Goal: Information Seeking & Learning: Learn about a topic

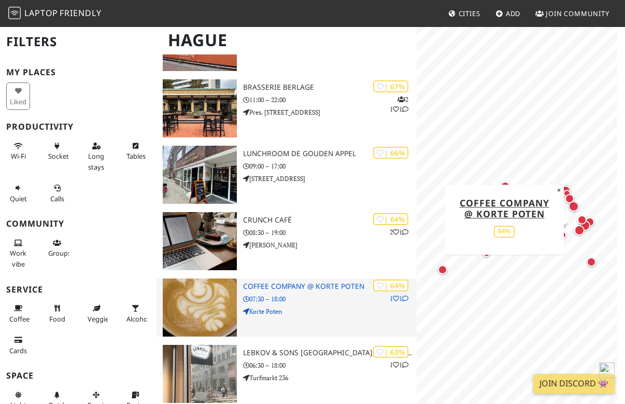
scroll to position [711, 0]
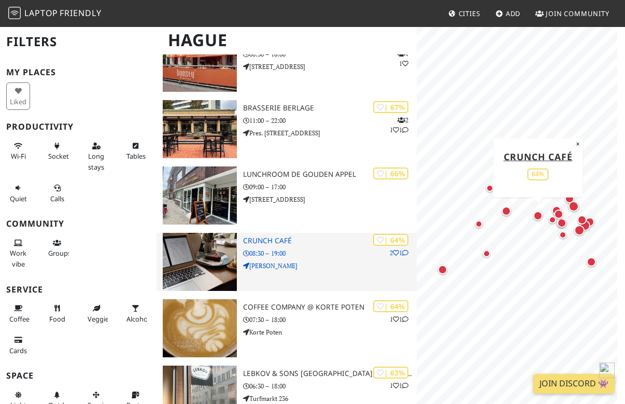
click at [185, 263] on img at bounding box center [200, 262] width 75 height 58
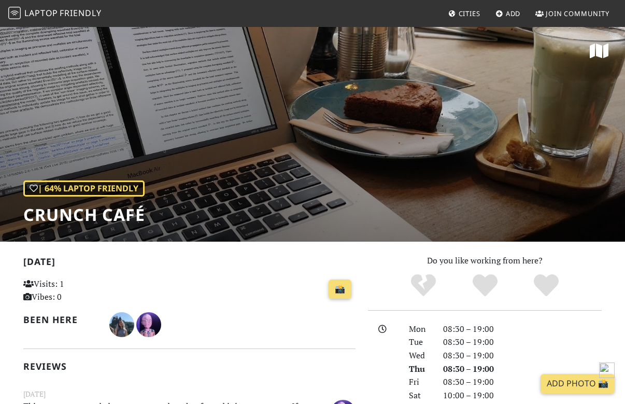
click at [205, 160] on div "| 64% Laptop Friendly Crunch Café" at bounding box center [312, 134] width 625 height 216
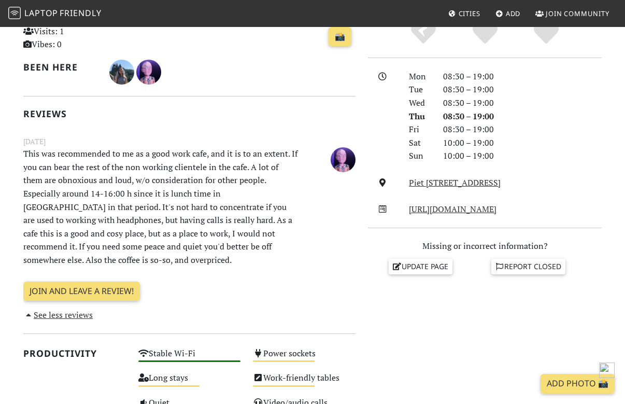
scroll to position [253, 0]
click at [432, 206] on link "http://www.crunchcafe.nl/" at bounding box center [453, 208] width 88 height 11
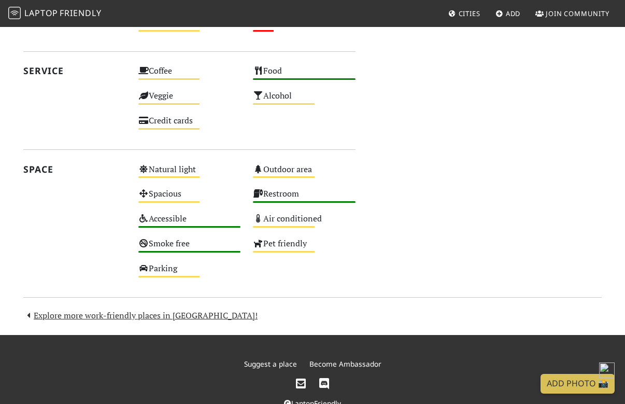
scroll to position [688, 0]
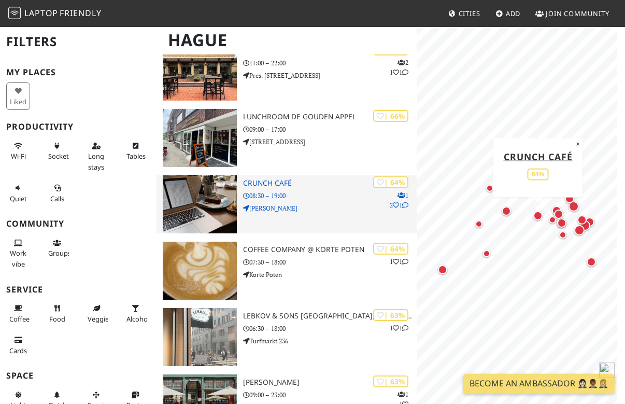
scroll to position [816, 0]
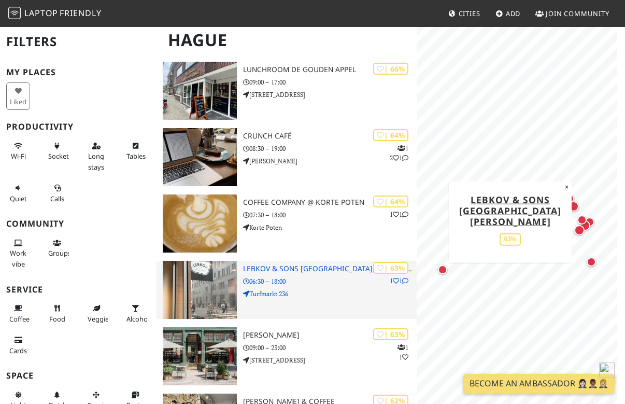
click at [178, 292] on img at bounding box center [200, 290] width 75 height 58
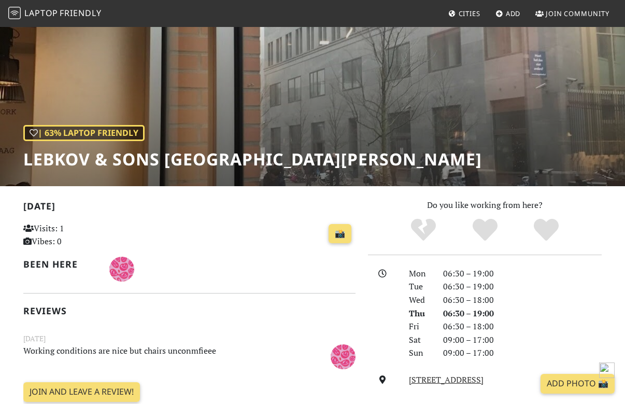
scroll to position [48, 0]
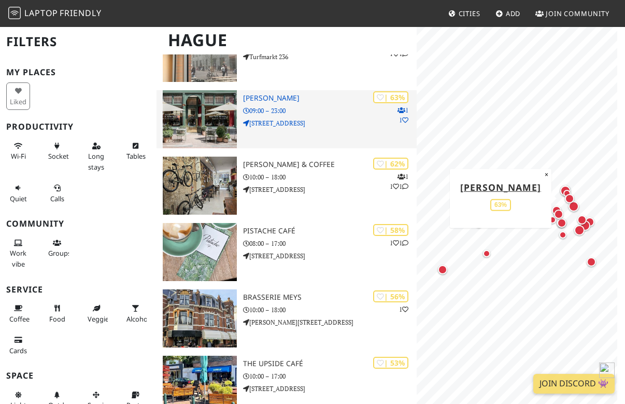
scroll to position [1053, 0]
click at [268, 97] on h3 "[PERSON_NAME]" at bounding box center [330, 97] width 174 height 9
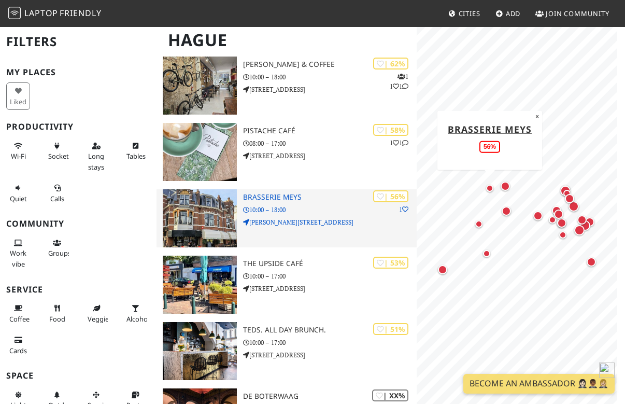
scroll to position [1153, 0]
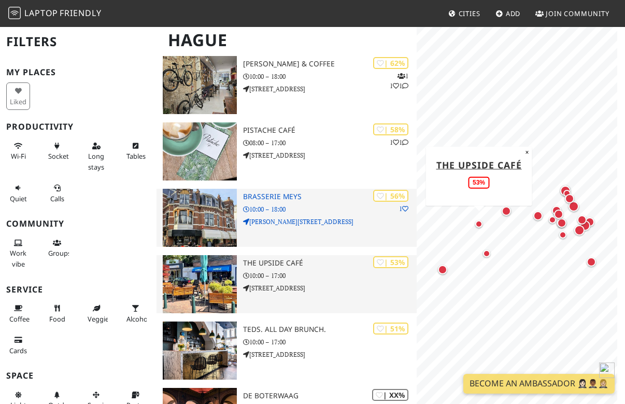
click at [283, 306] on div "| 53% the UPSIDE café 10:00 – 17:00 Thomsonlaan 90E" at bounding box center [330, 284] width 174 height 58
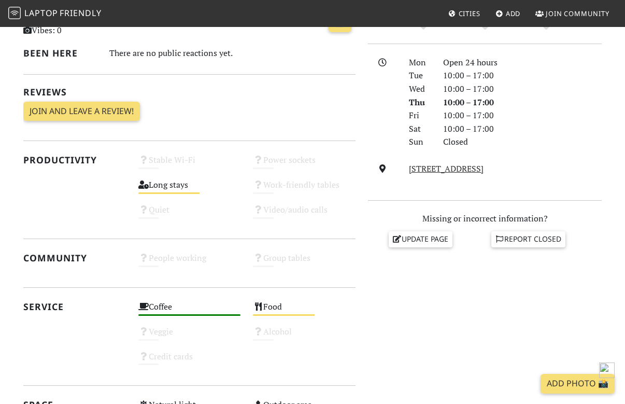
scroll to position [267, 0]
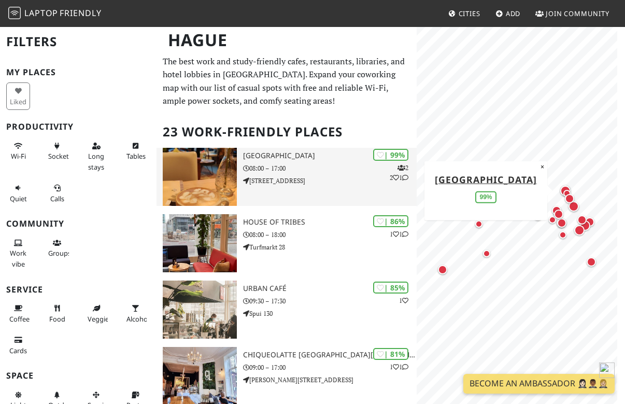
click at [196, 180] on img at bounding box center [200, 177] width 75 height 58
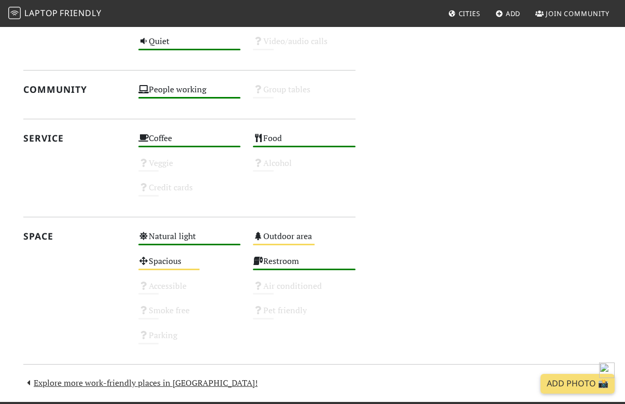
scroll to position [521, 0]
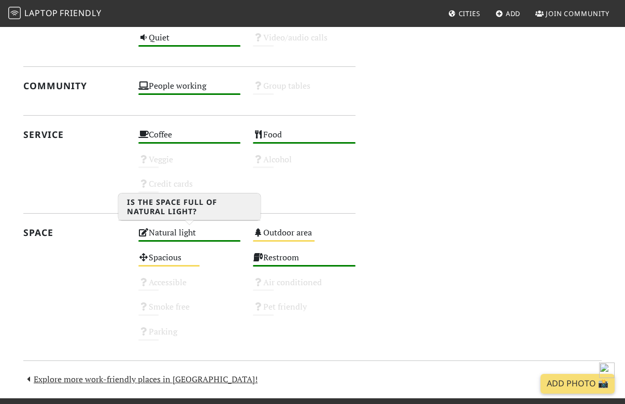
click at [194, 225] on div "Natural light High" at bounding box center [189, 237] width 115 height 25
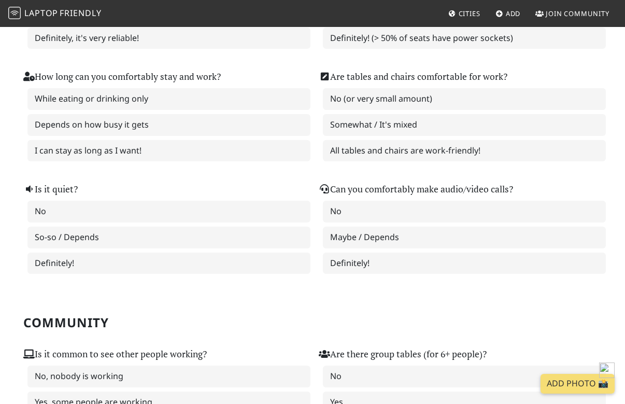
scroll to position [203, 0]
